Goal: Complete application form

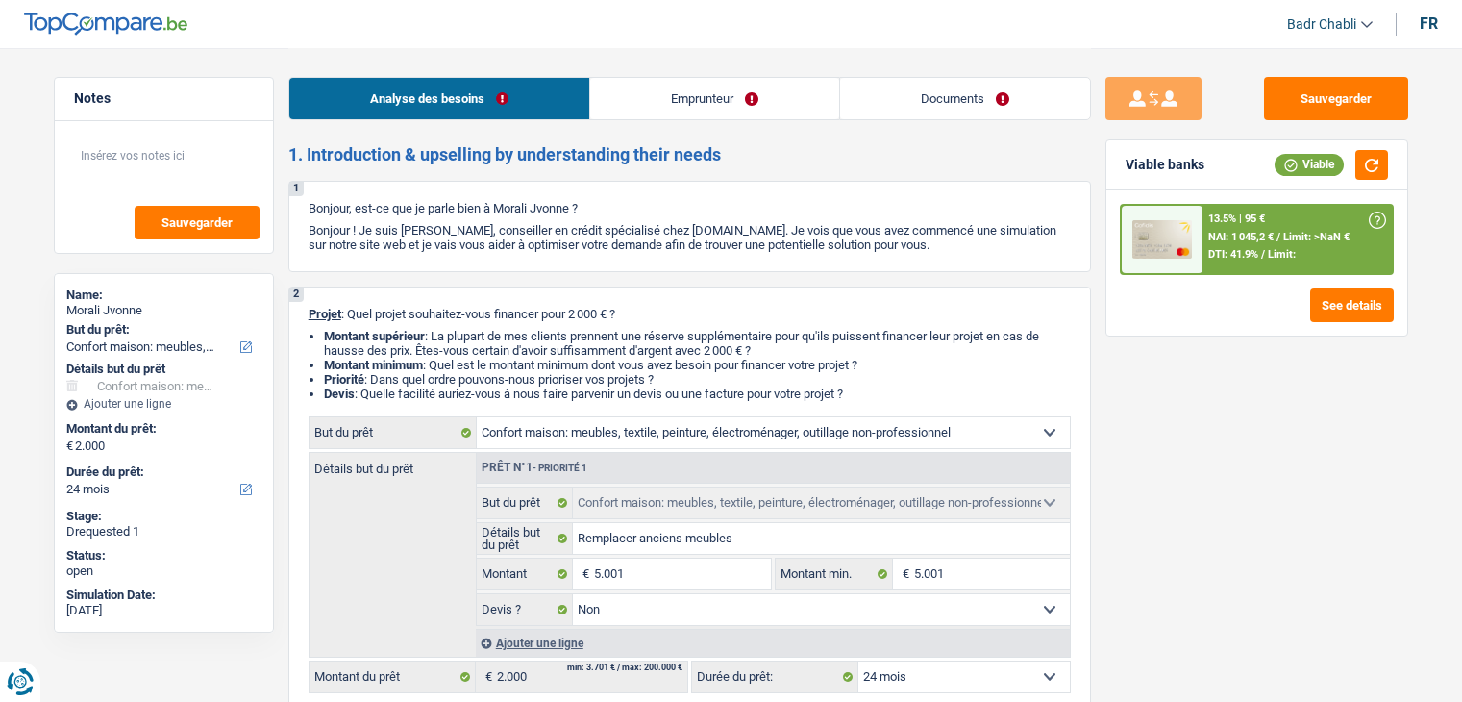
select select "household"
select select "24"
select select "household"
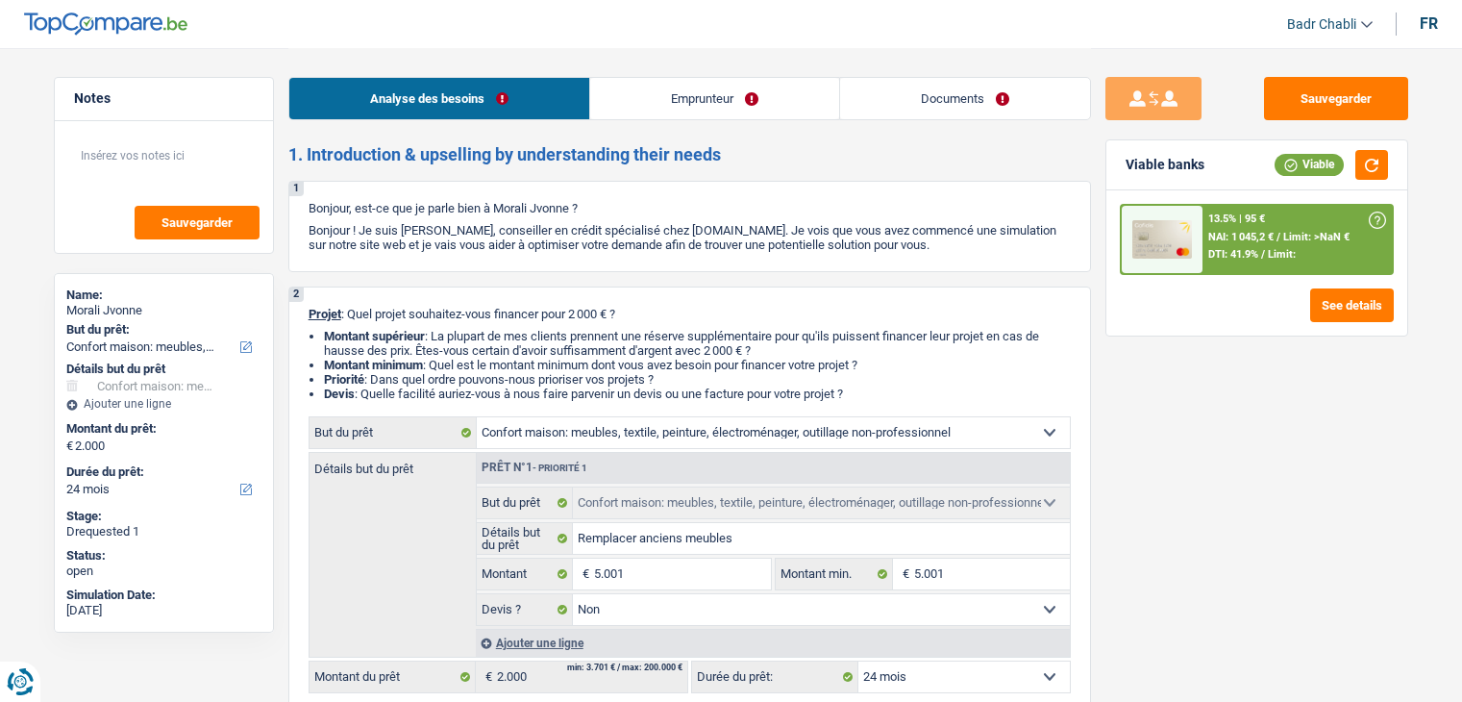
select select "false"
select select "24"
select select "retired"
select select "pension"
select select "rents"
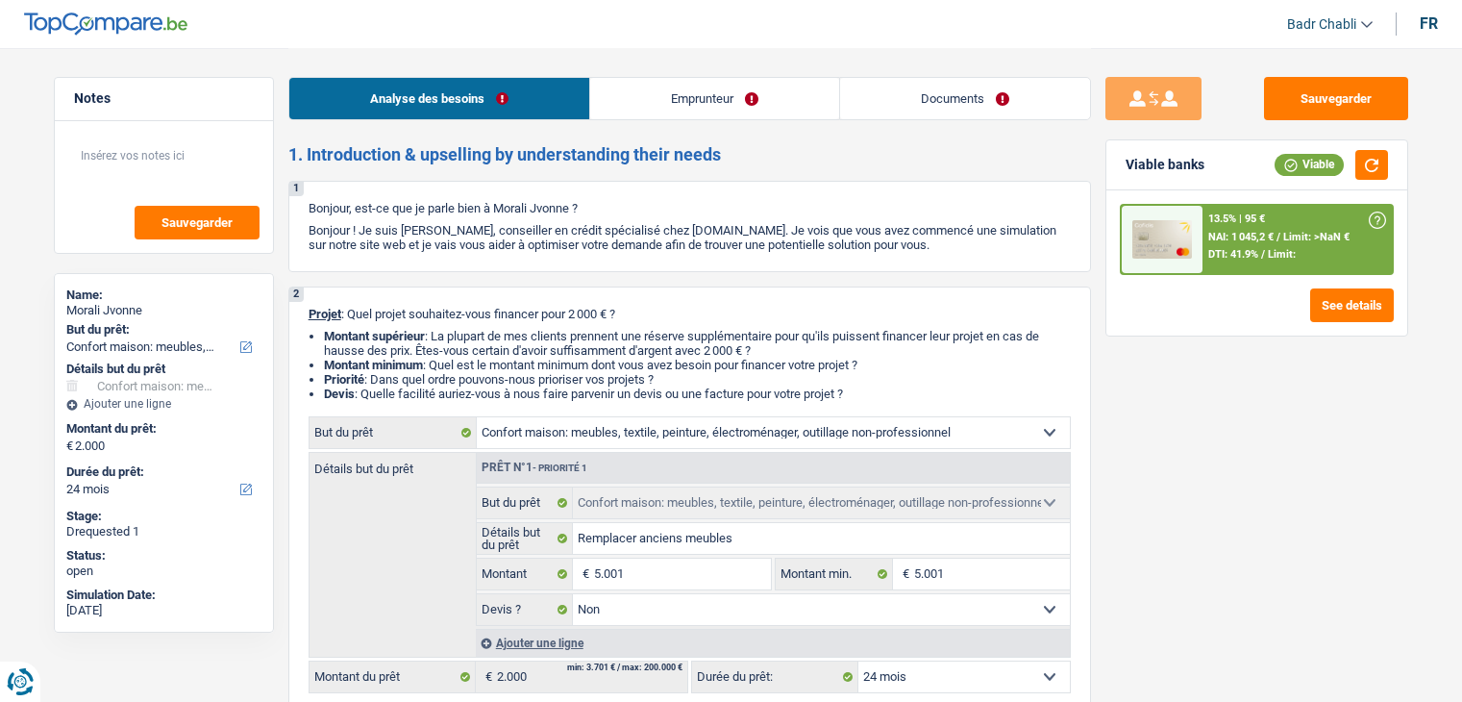
select select "carLoan"
select select "24"
select select "household"
select select "false"
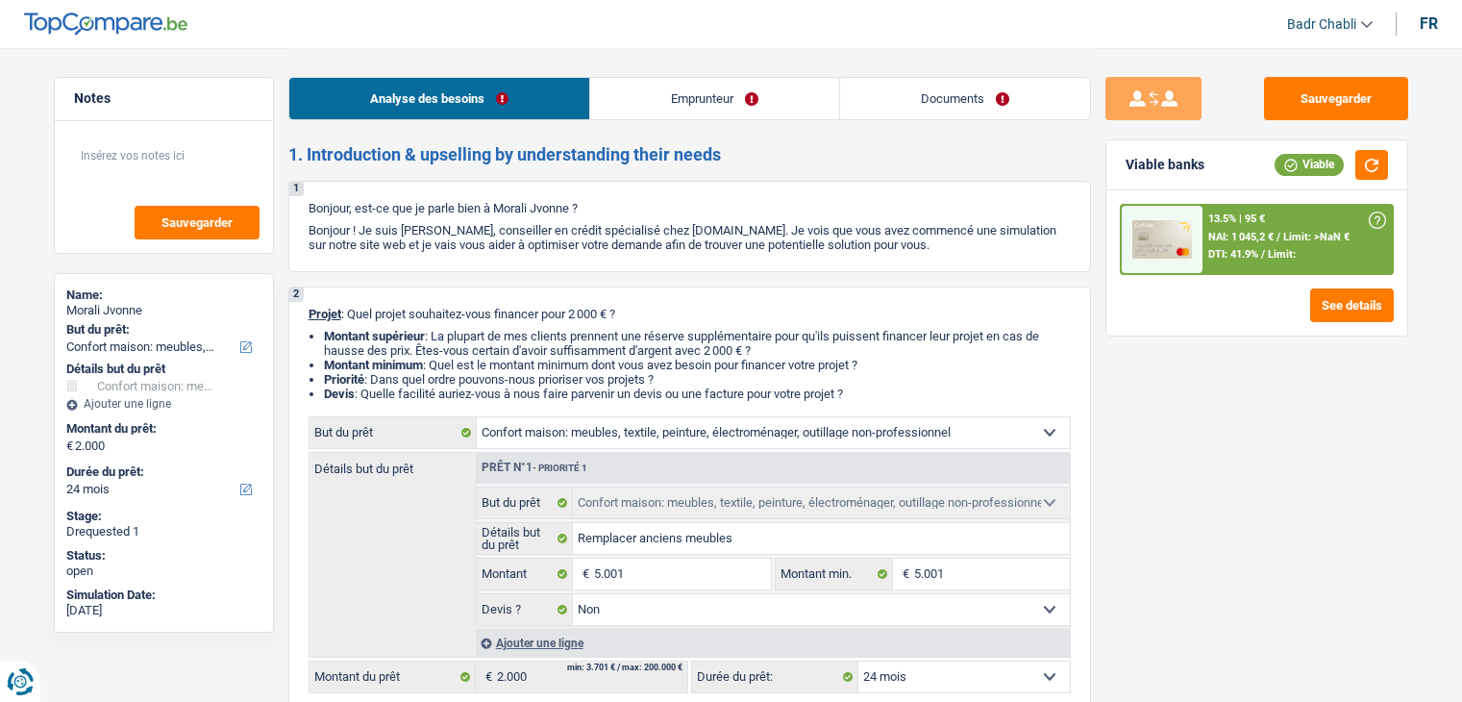
select select "24"
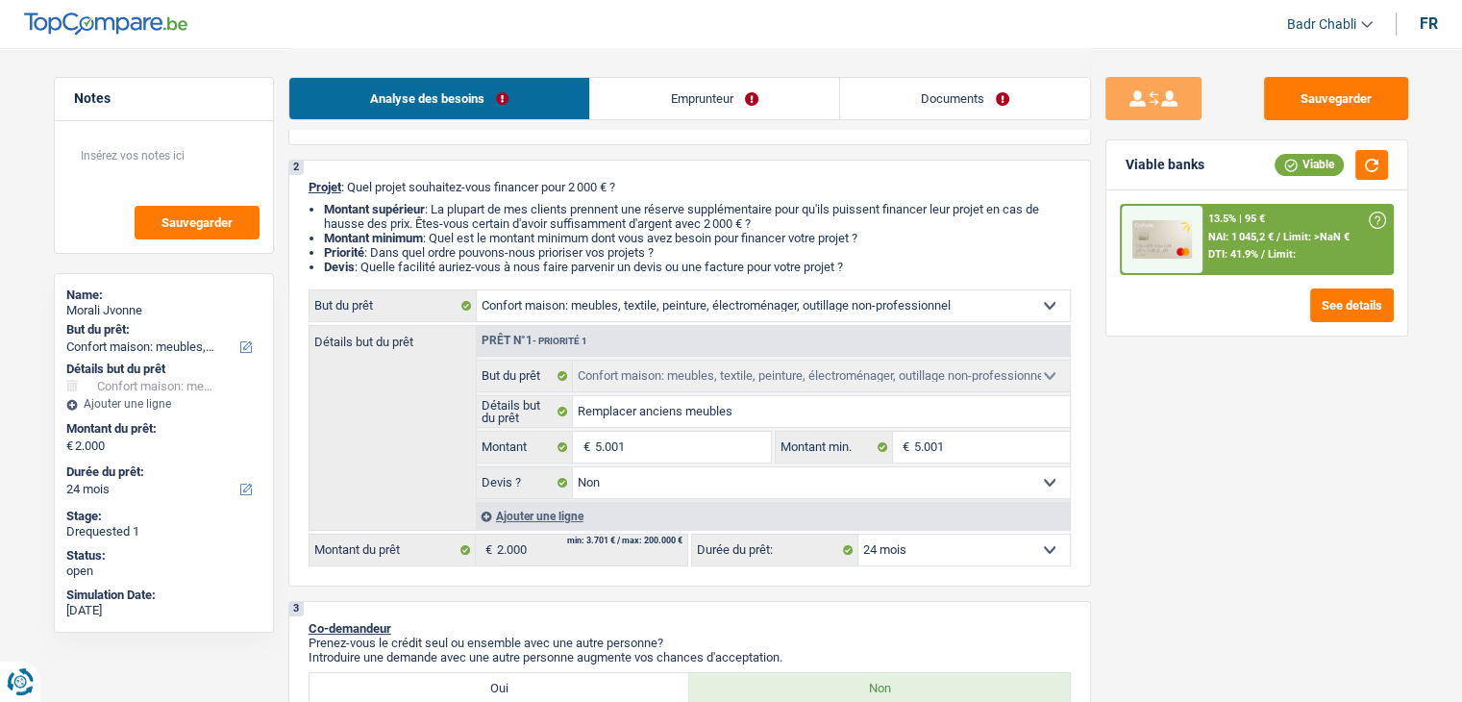
scroll to position [192, 0]
